Goal: Task Accomplishment & Management: Manage account settings

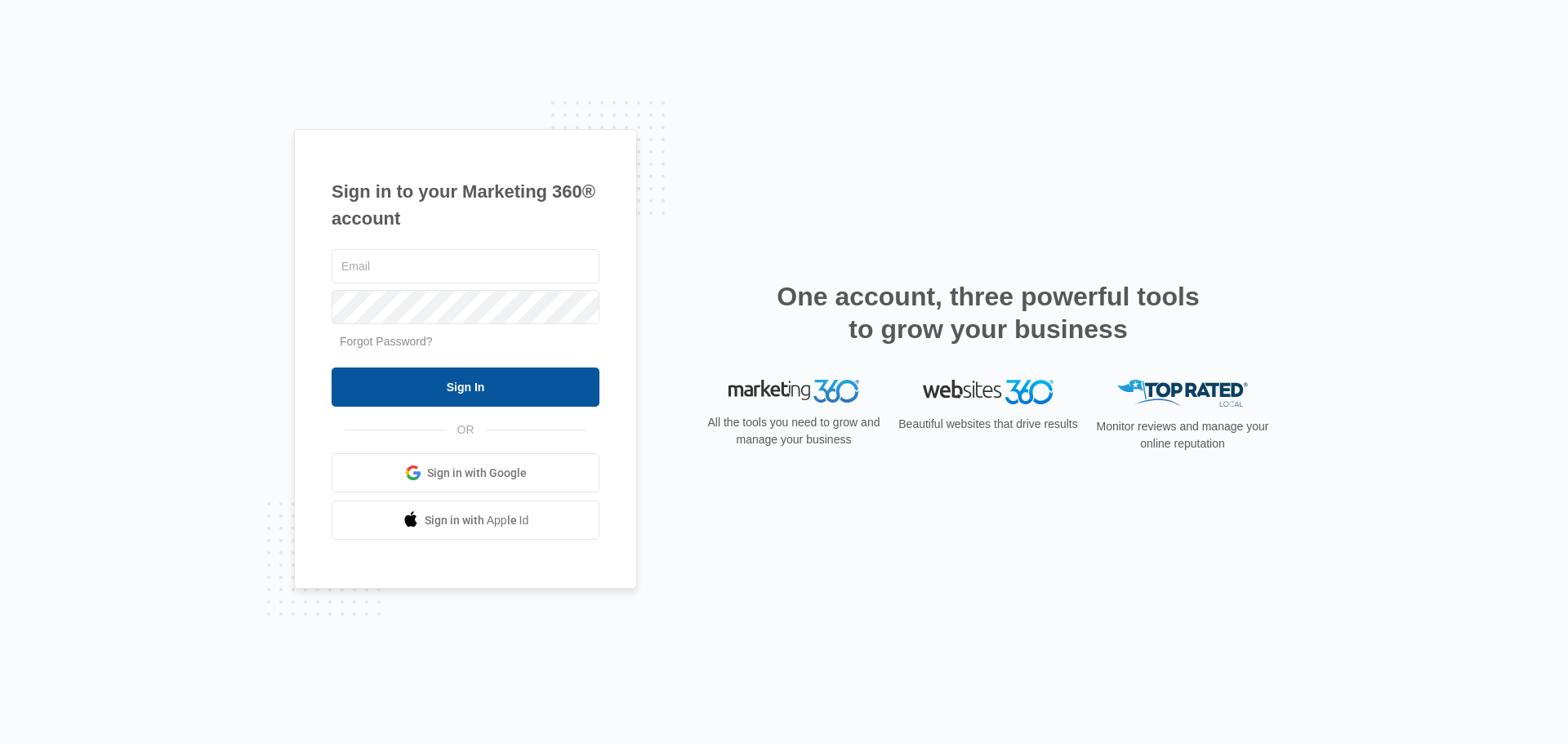
type input "jaredbchris@gmail.com"
click at [444, 384] on input "Sign In" at bounding box center [465, 386] width 268 height 39
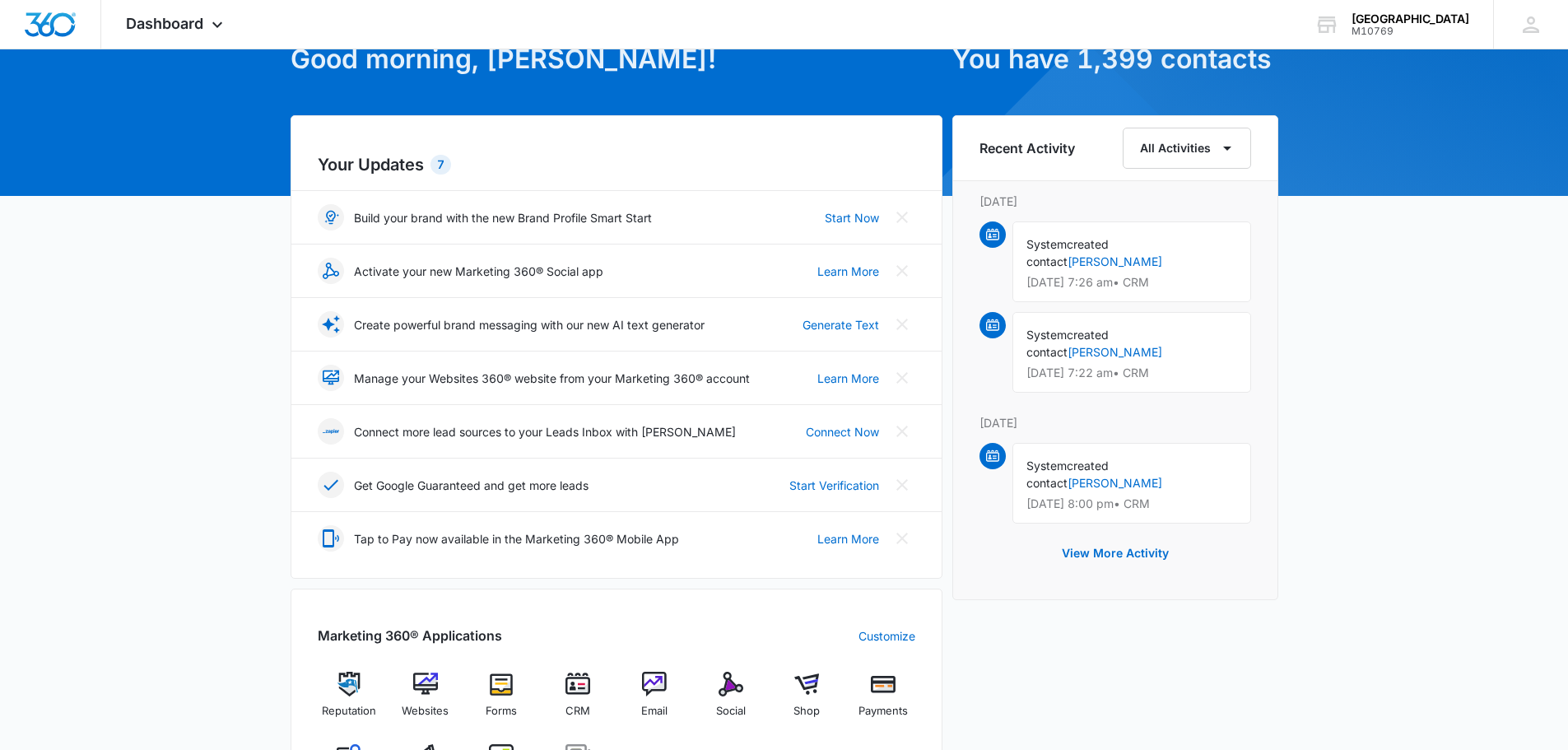
scroll to position [247, 0]
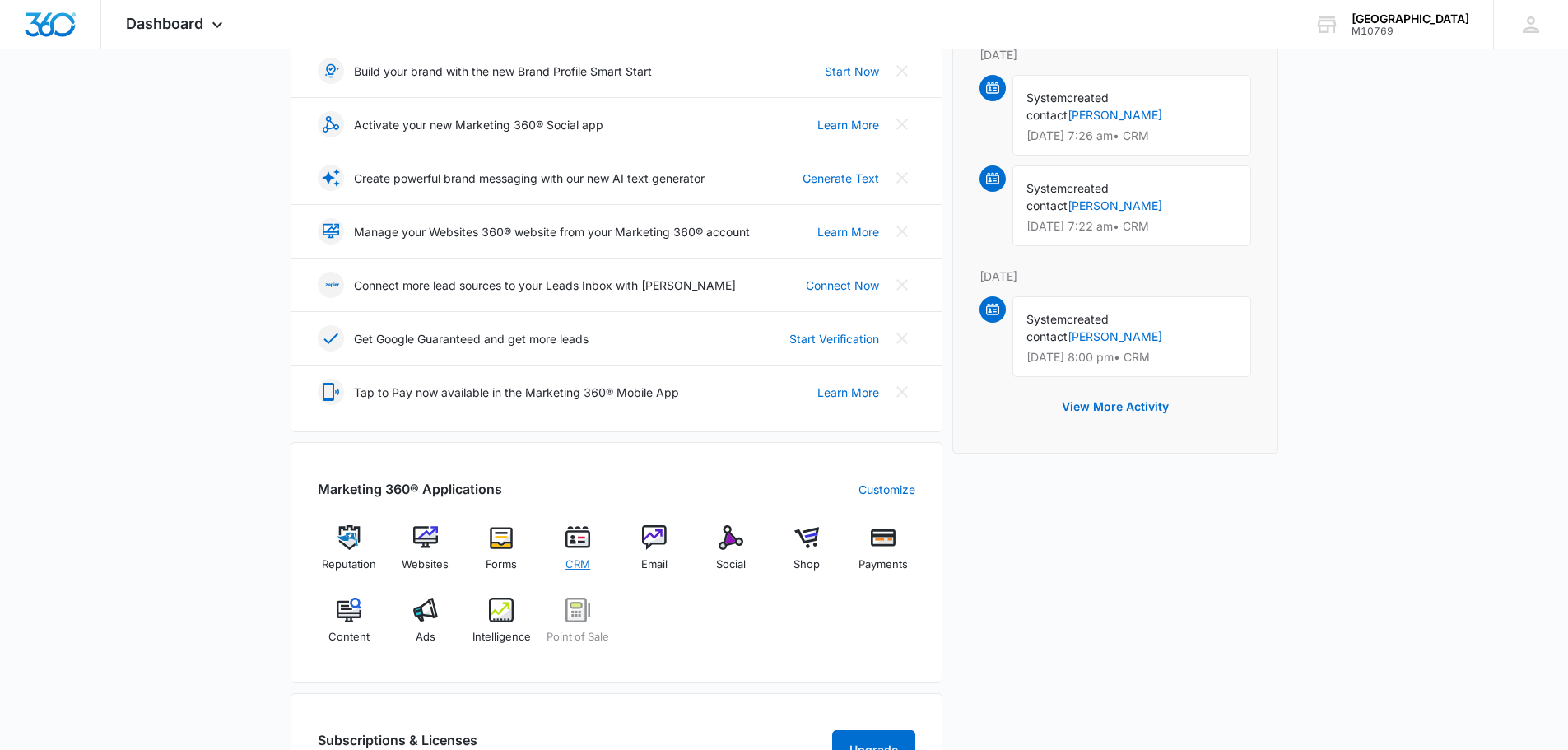
click at [571, 544] on img at bounding box center [577, 537] width 25 height 25
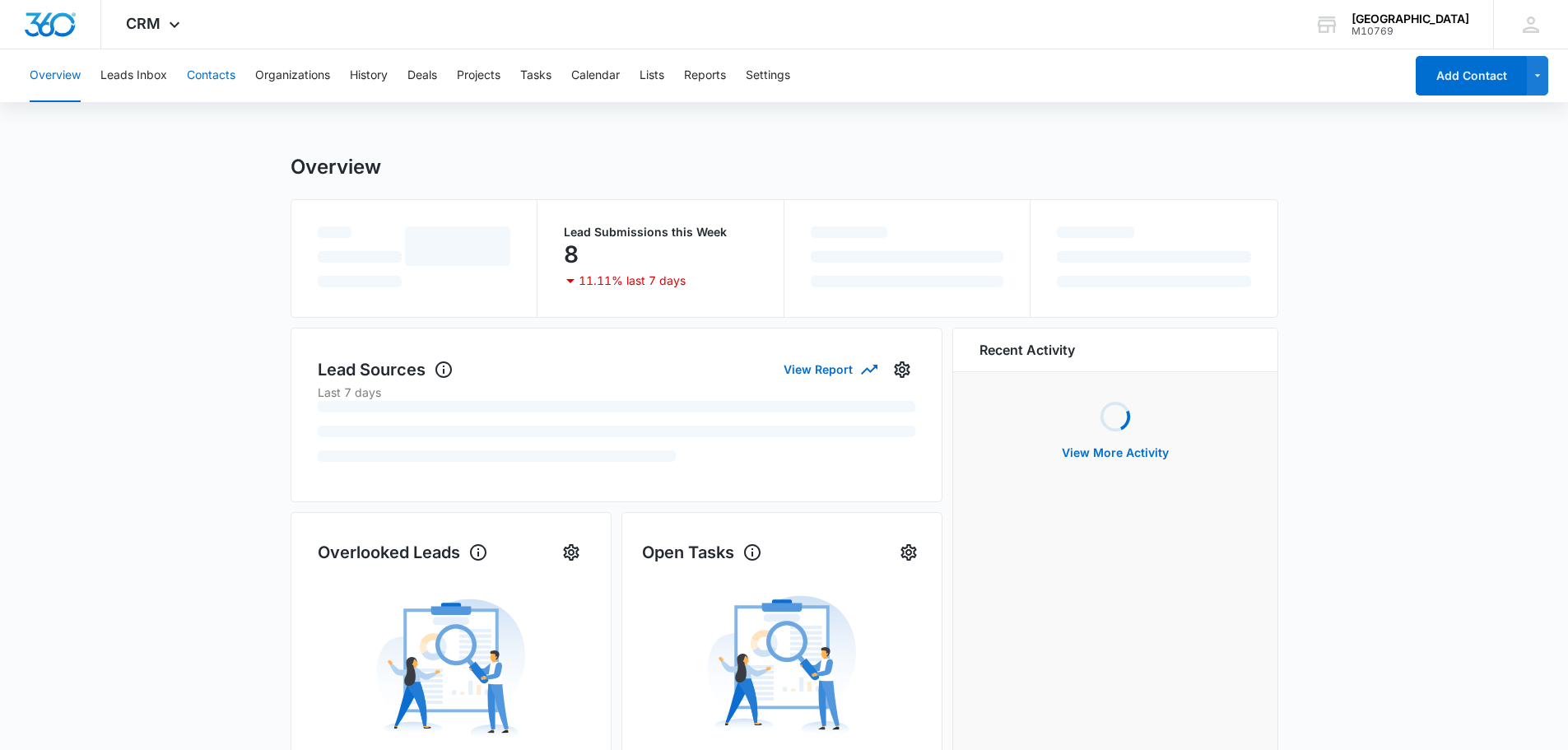
click at [192, 78] on button "Contacts" at bounding box center [211, 75] width 49 height 52
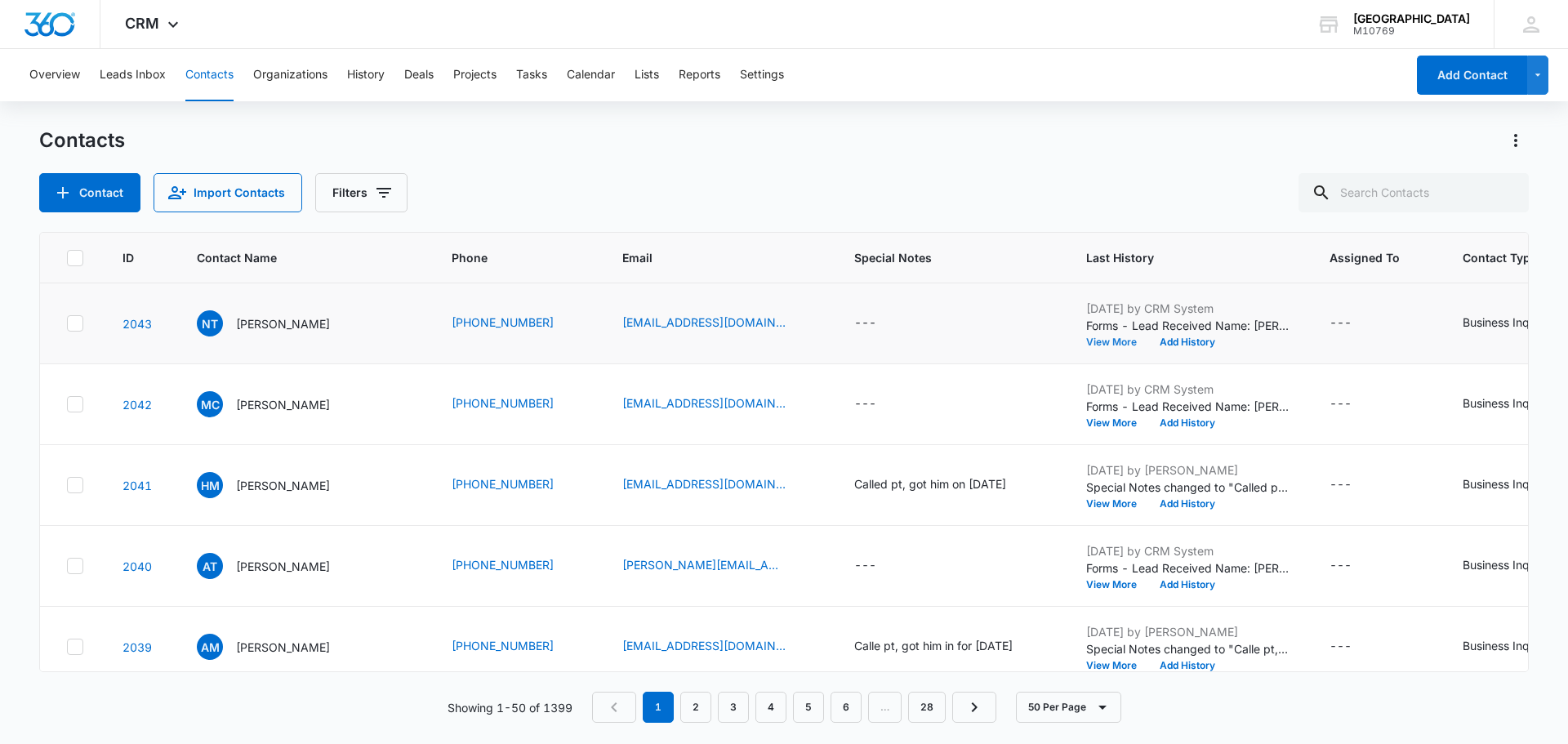
click at [1112, 341] on button "View More" at bounding box center [1117, 342] width 62 height 9
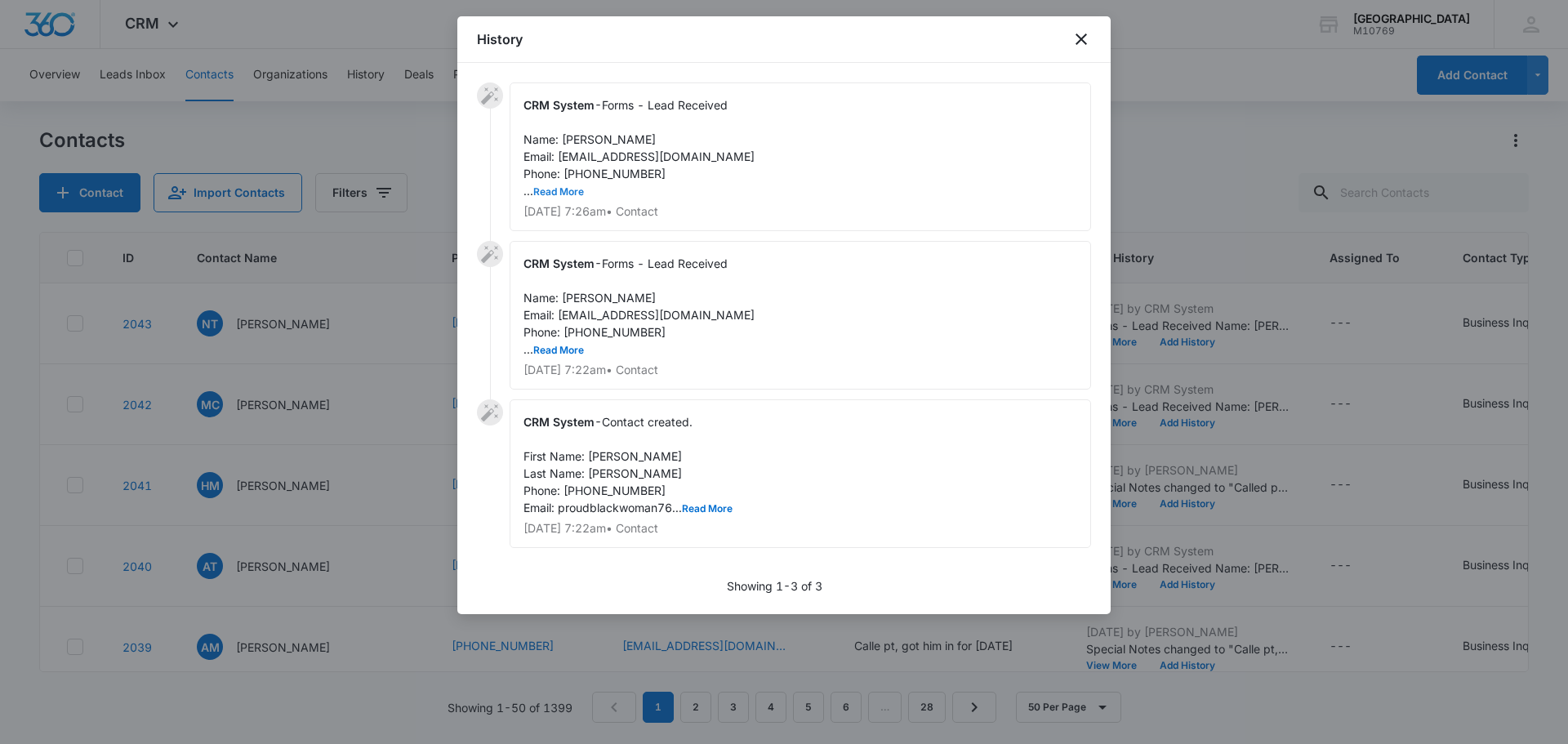
click at [569, 195] on button "Read More" at bounding box center [558, 191] width 50 height 9
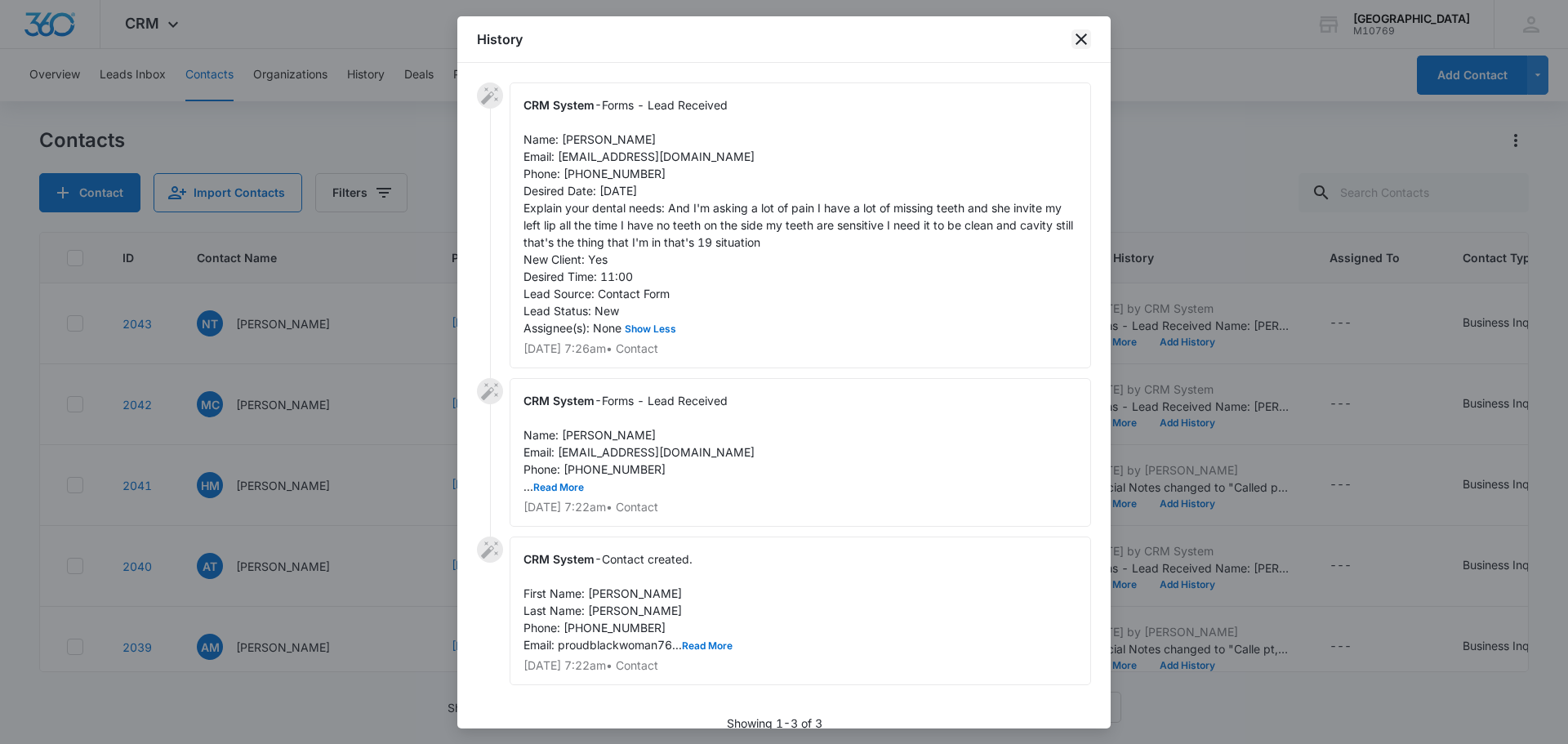
click at [1088, 39] on icon "close" at bounding box center [1080, 39] width 20 height 20
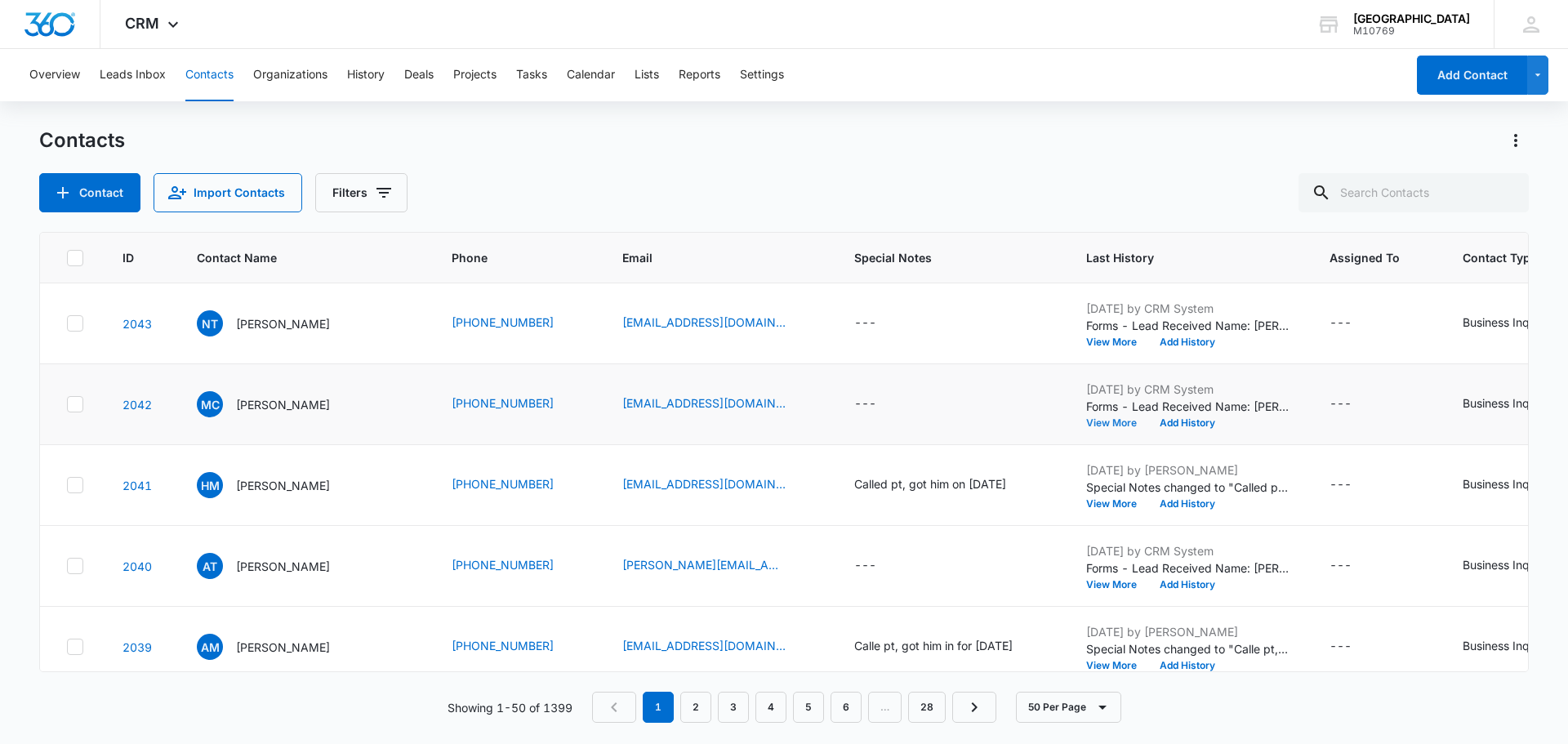
click at [1091, 420] on button "View More" at bounding box center [1117, 422] width 62 height 9
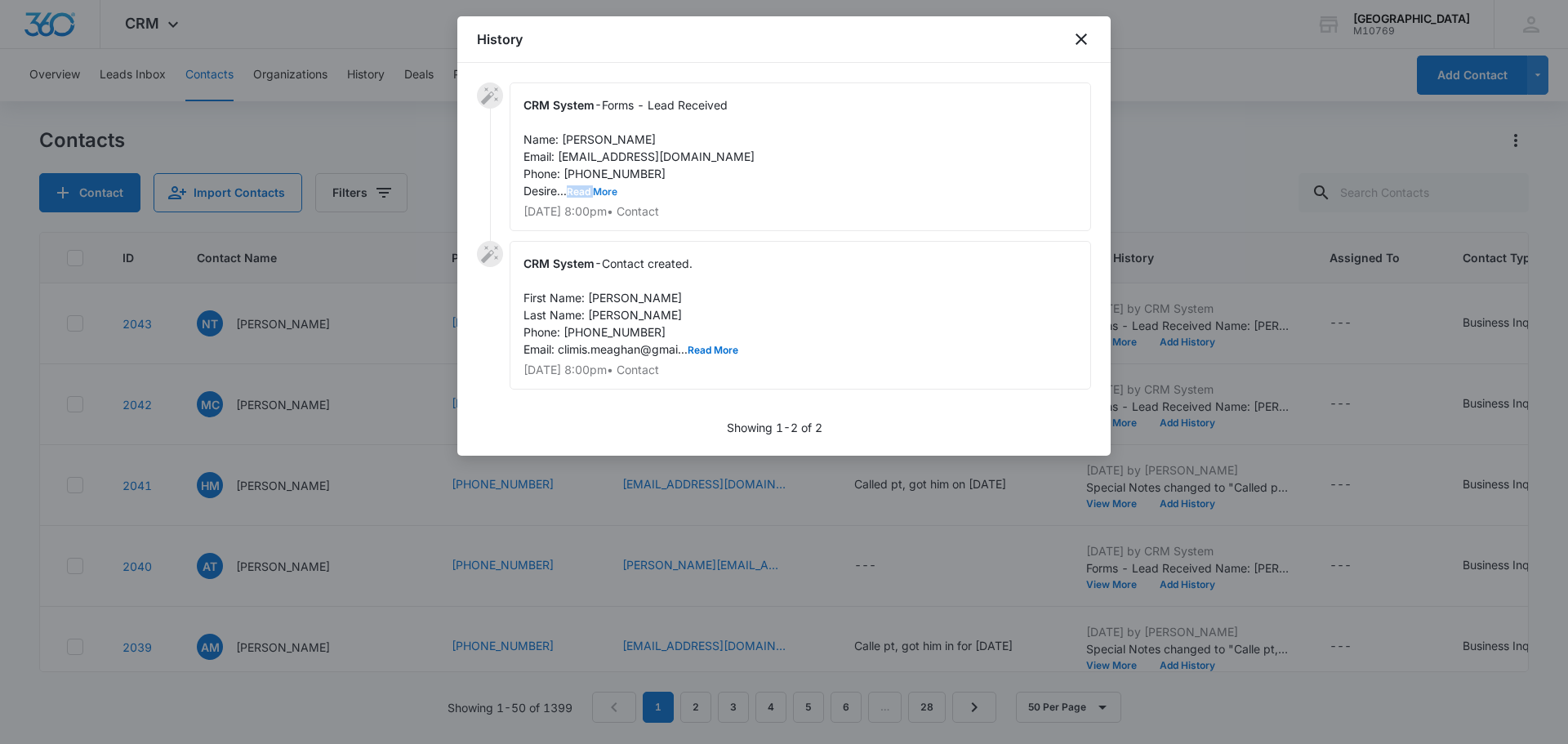
click at [597, 186] on span "Forms - Lead Received Name: Meaghan Climis Email: climis.meaghan@gmail.com Phon…" at bounding box center [639, 147] width 231 height 99
click at [599, 194] on button "Read More" at bounding box center [591, 191] width 50 height 9
